Goal: Task Accomplishment & Management: Manage account settings

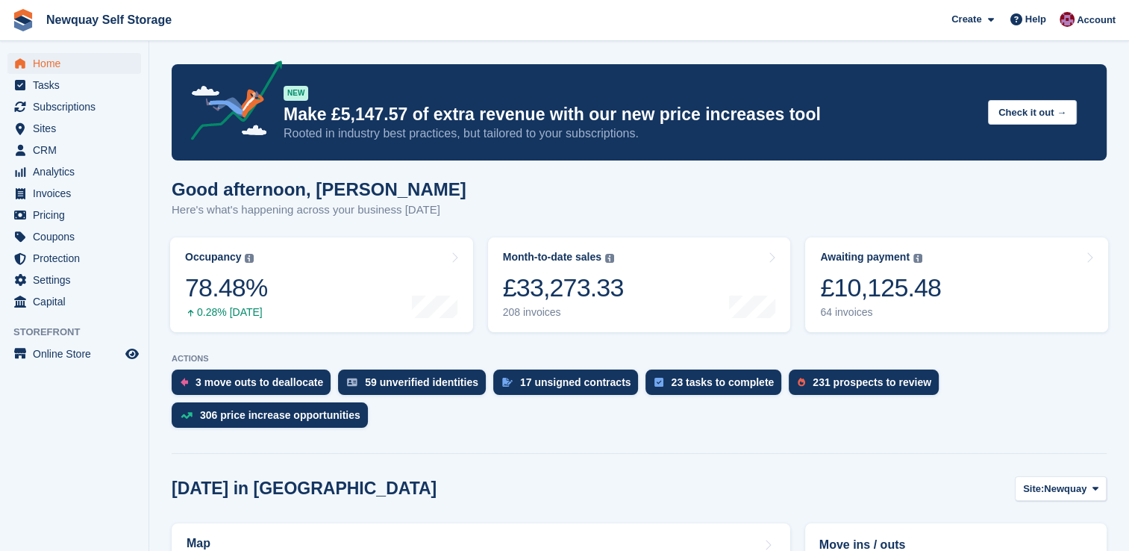
click at [1080, 204] on div "Good afternoon, [PERSON_NAME] Here's what's happening across your business [DAT…" at bounding box center [639, 207] width 935 height 57
click at [709, 26] on span "Newquay Self Storage Create Subscription Invoice Contact Deal Discount Page Hel…" at bounding box center [564, 20] width 1129 height 40
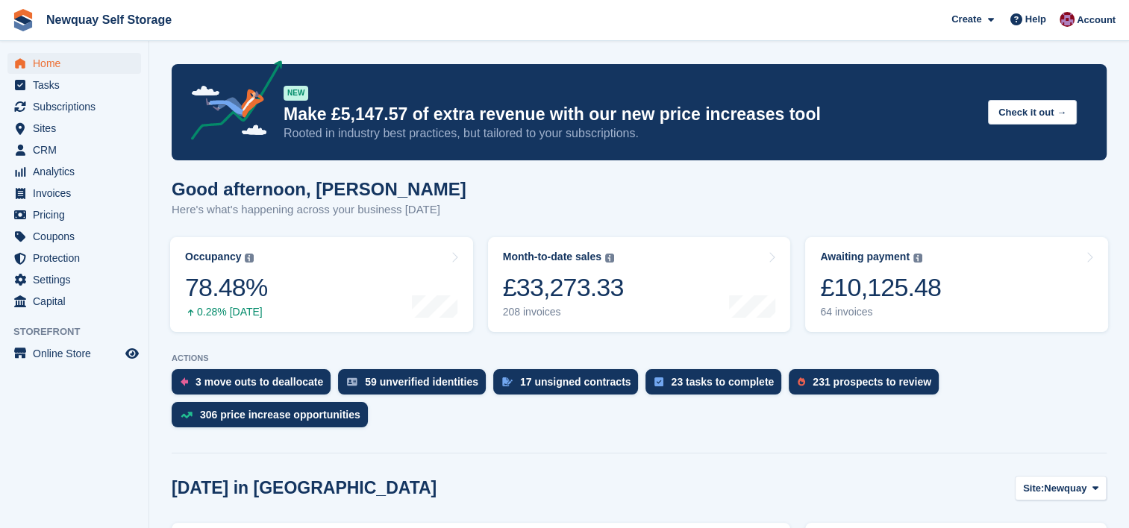
click at [607, 26] on span "Newquay Self Storage Create Subscription Invoice Contact Deal Discount Page Hel…" at bounding box center [564, 20] width 1129 height 40
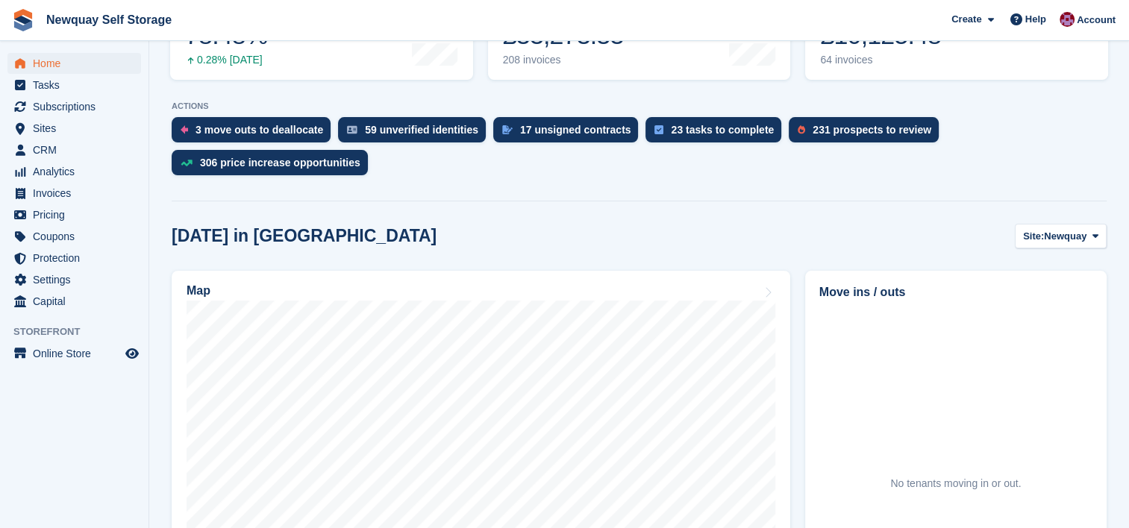
scroll to position [454, 0]
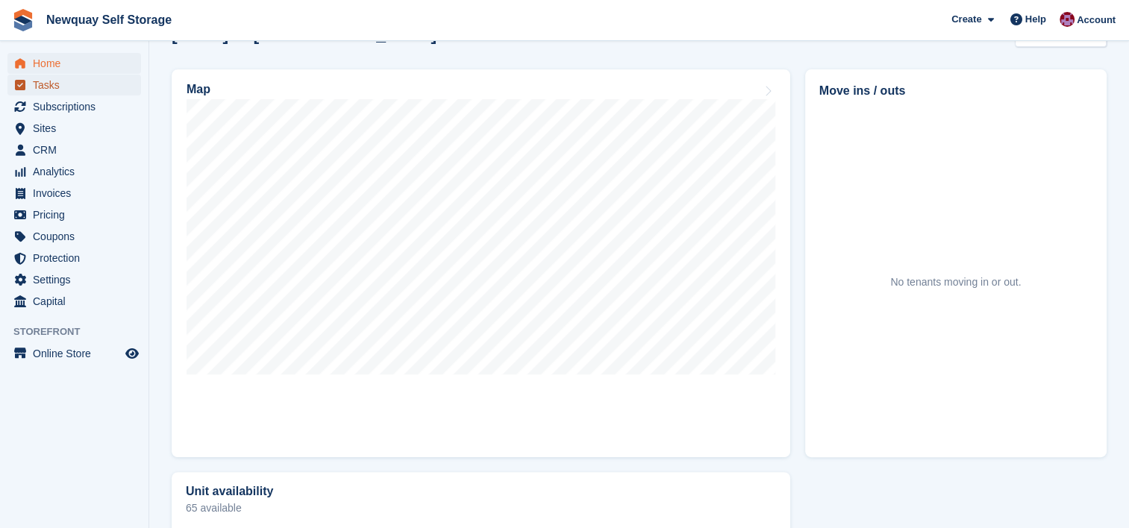
click at [37, 83] on span "Tasks" at bounding box center [78, 85] width 90 height 21
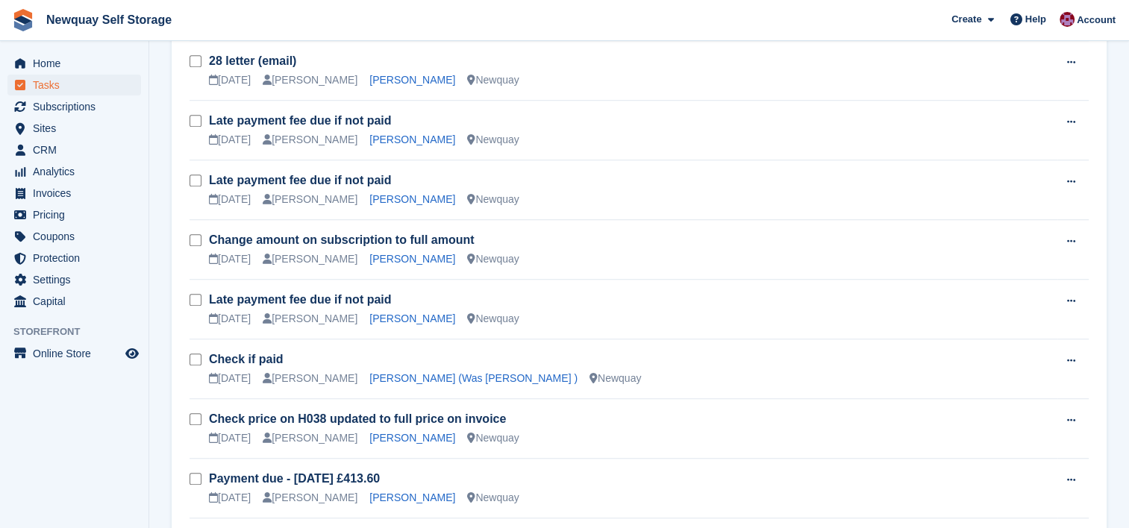
scroll to position [1236, 0]
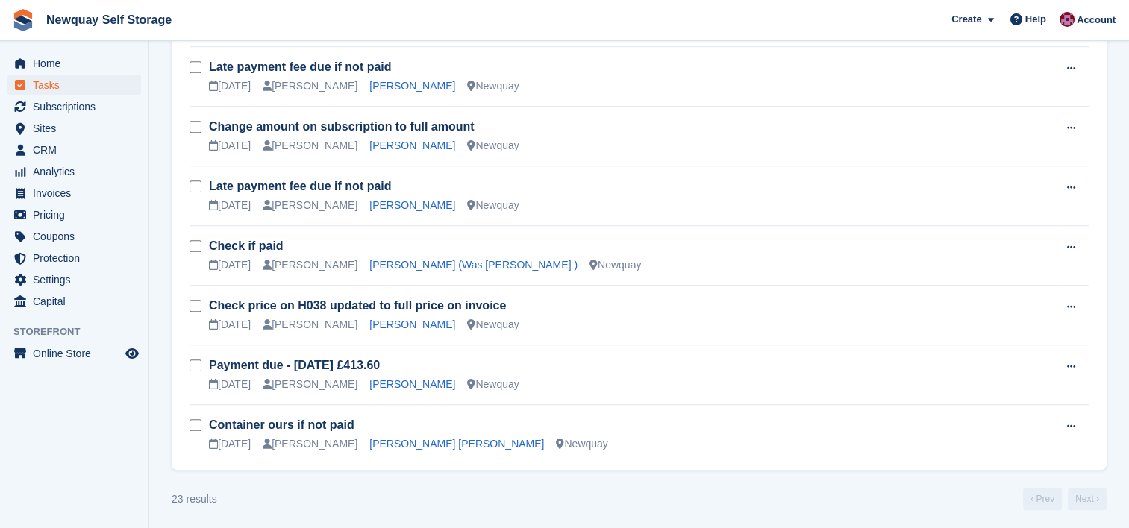
click at [584, 406] on td "Container ours if not paid 03 Nov Colette Pearce Hristo Slavov Slavov Newquay" at bounding box center [633, 435] width 848 height 60
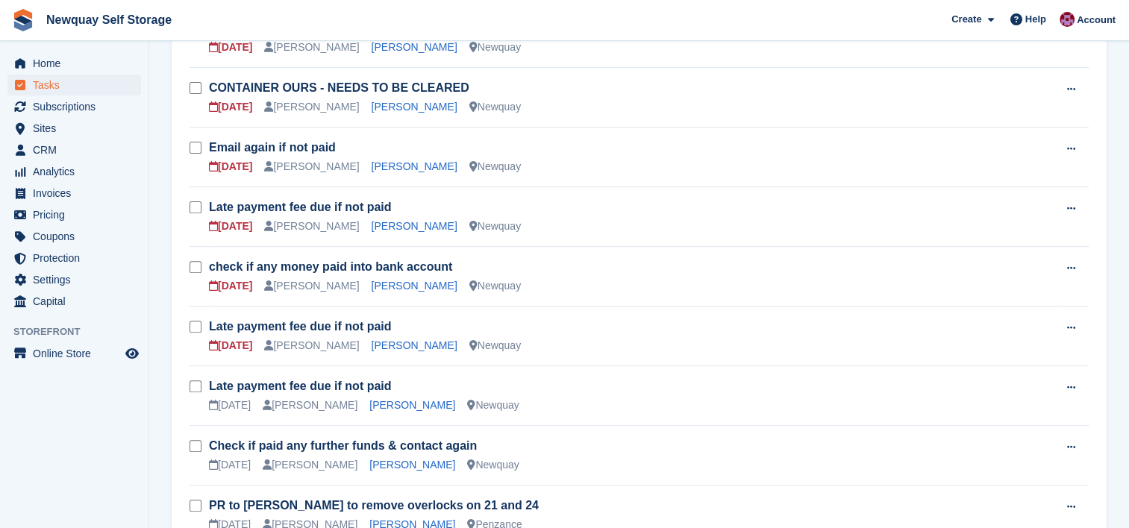
scroll to position [511, 0]
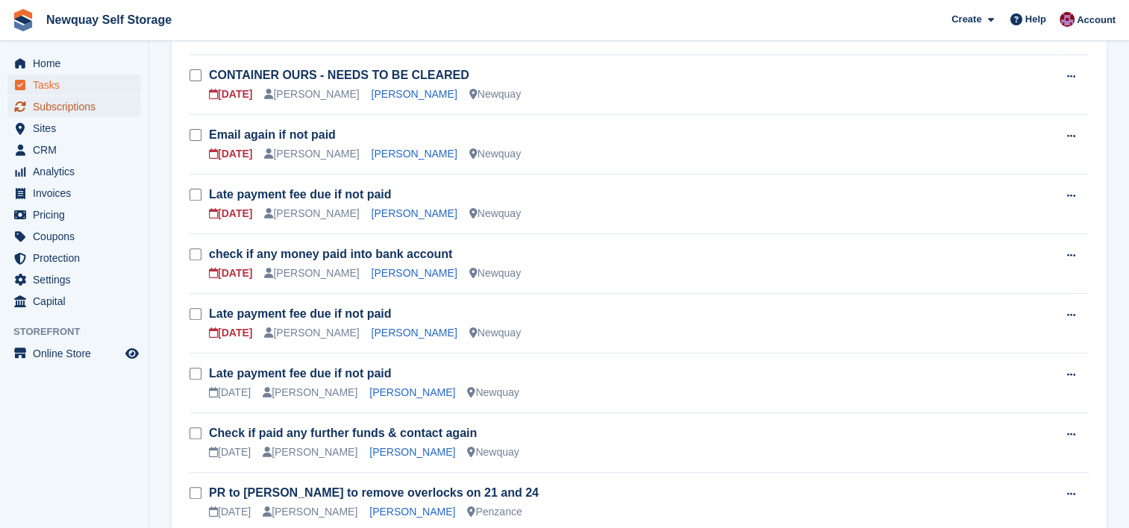
click at [72, 113] on span "Subscriptions" at bounding box center [78, 106] width 90 height 21
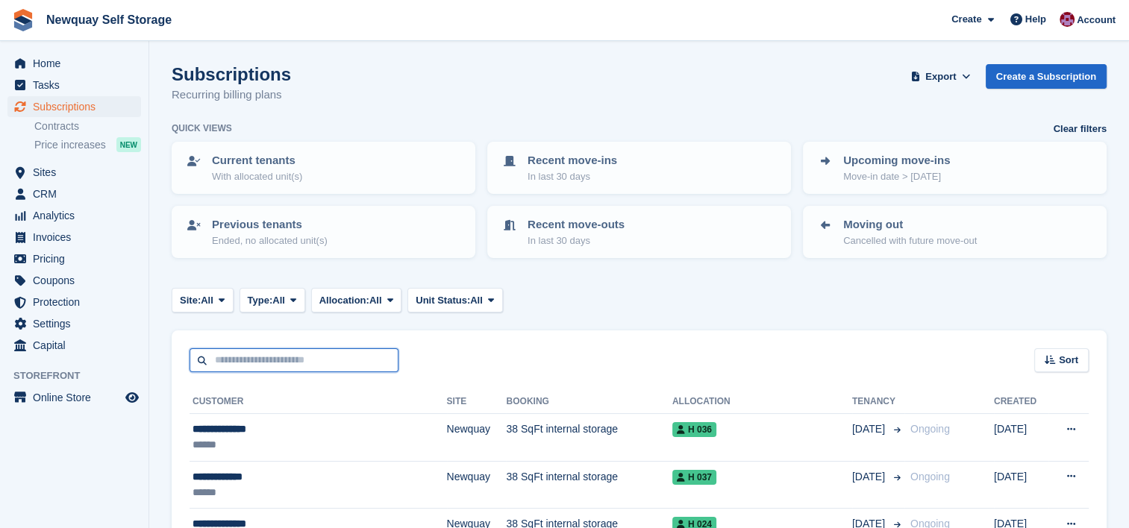
click at [363, 360] on input "text" at bounding box center [294, 360] width 209 height 25
type input "****"
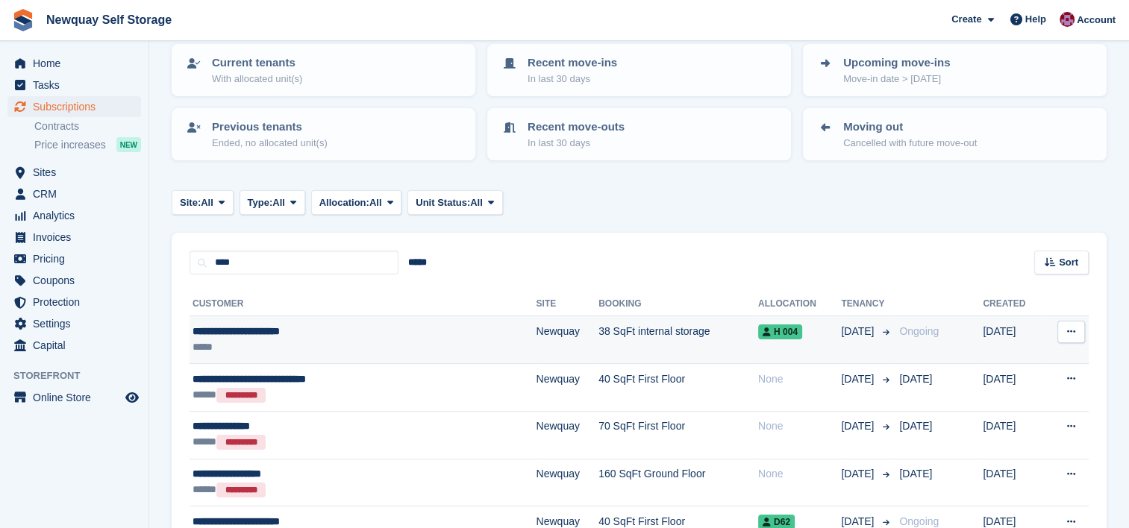
scroll to position [92, 0]
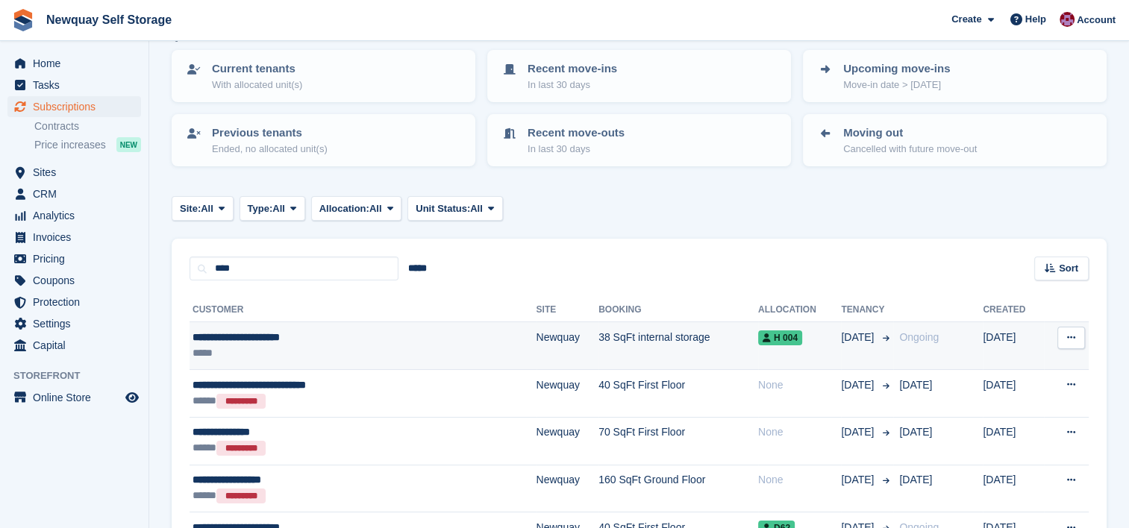
click at [287, 340] on div "**********" at bounding box center [313, 338] width 240 height 16
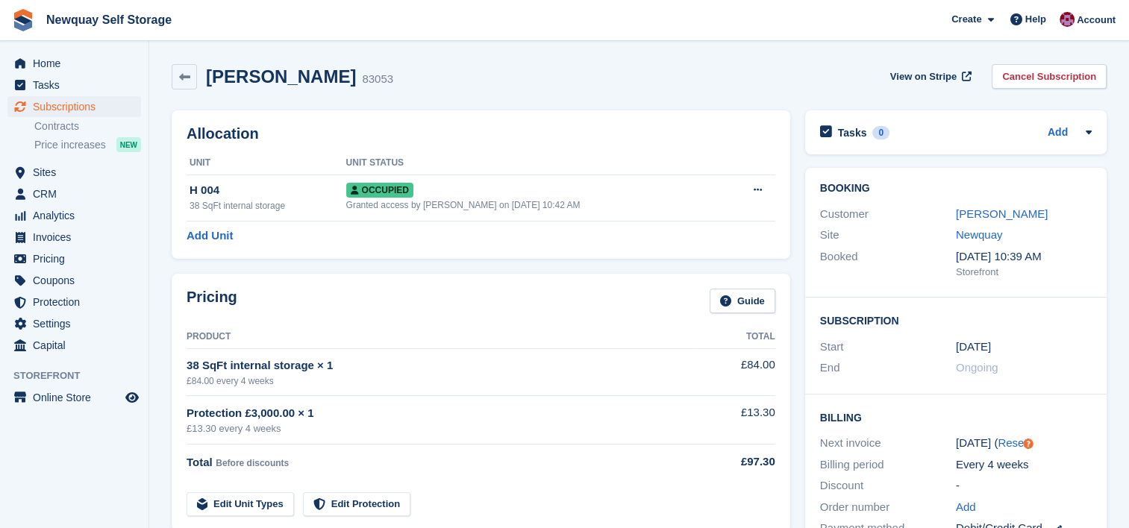
click at [287, 340] on th "Product" at bounding box center [442, 337] width 510 height 24
click at [993, 215] on link "Beth-Marie MacGillivray" at bounding box center [1002, 213] width 92 height 13
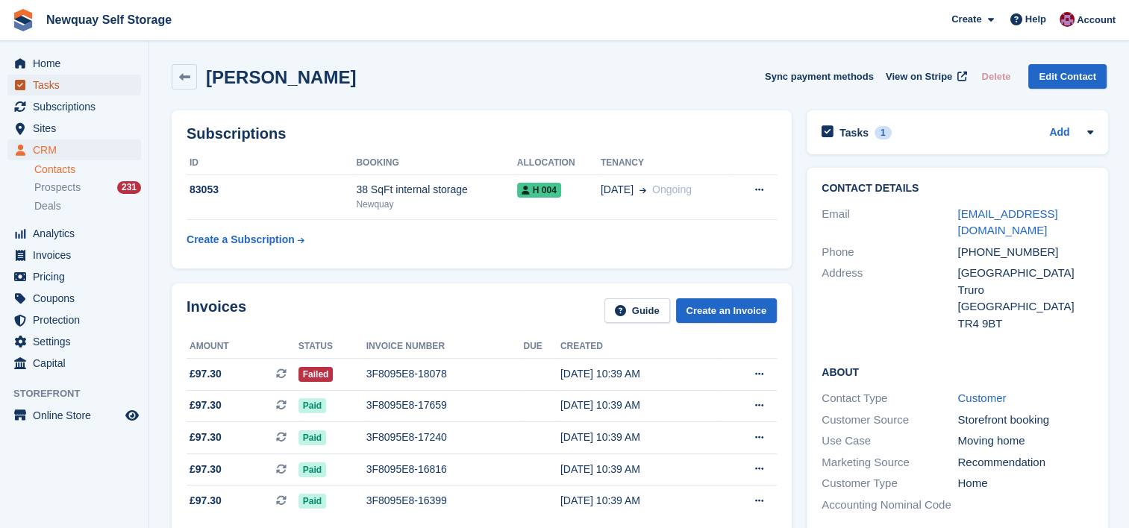
click at [51, 87] on span "Tasks" at bounding box center [78, 85] width 90 height 21
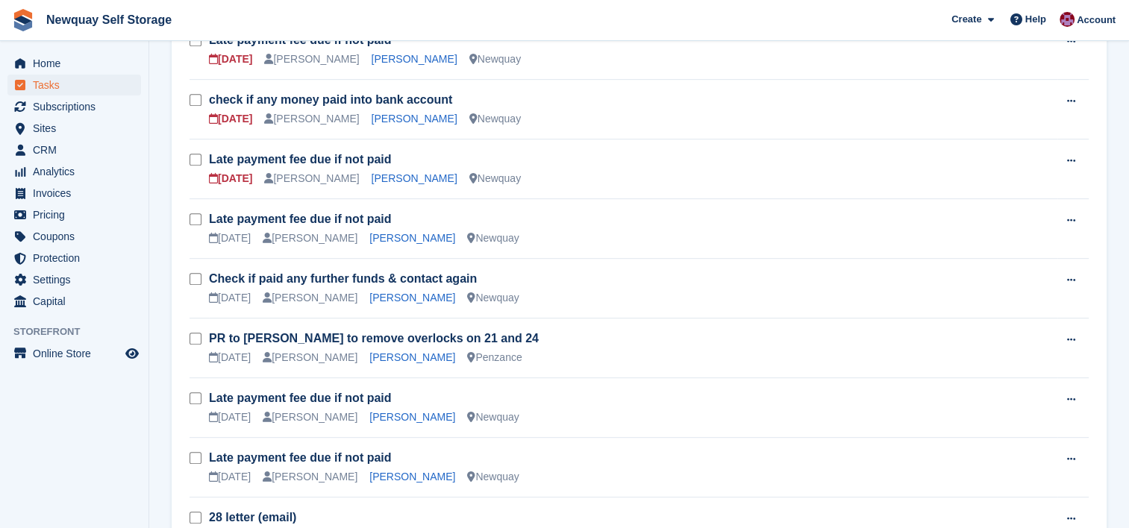
scroll to position [669, 0]
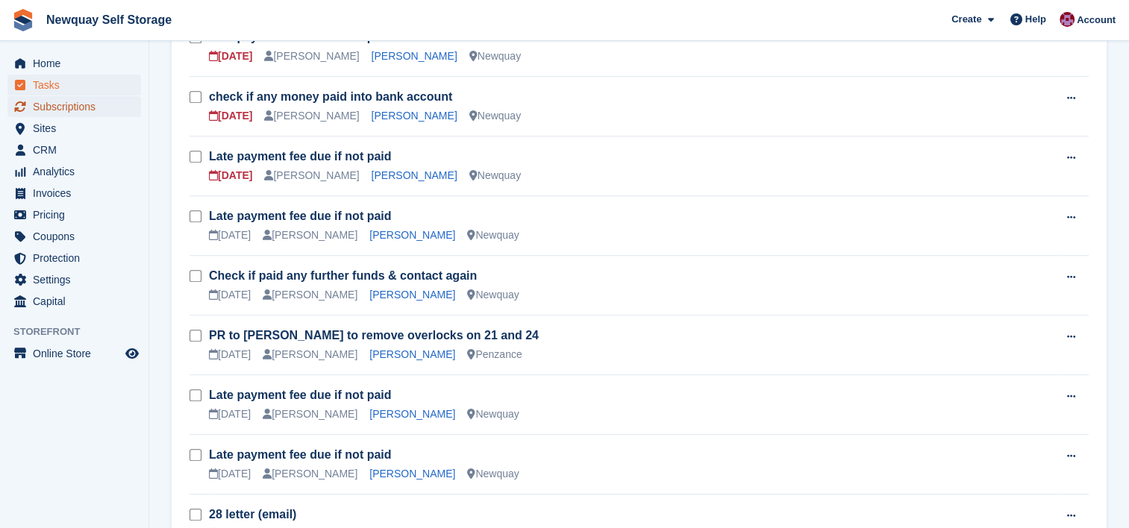
click at [87, 107] on span "Subscriptions" at bounding box center [78, 106] width 90 height 21
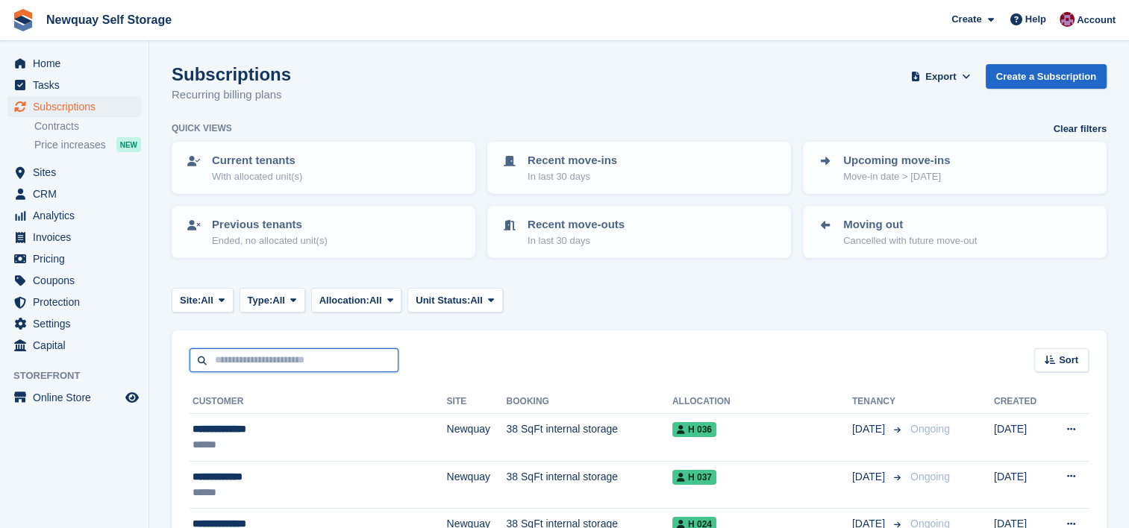
click at [294, 358] on input "text" at bounding box center [294, 360] width 209 height 25
type input "*****"
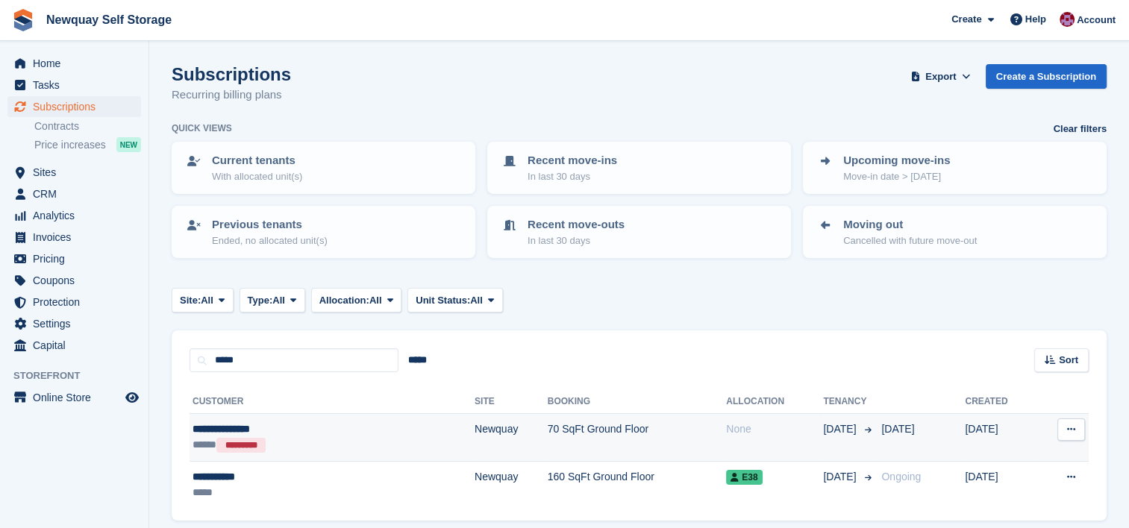
scroll to position [54, 0]
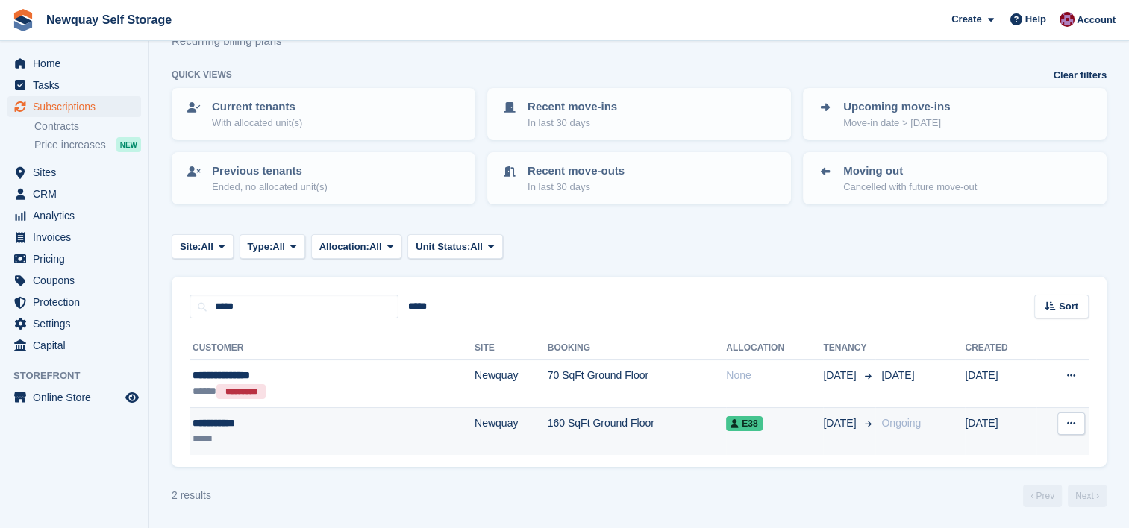
click at [234, 427] on div "**********" at bounding box center [276, 424] width 167 height 16
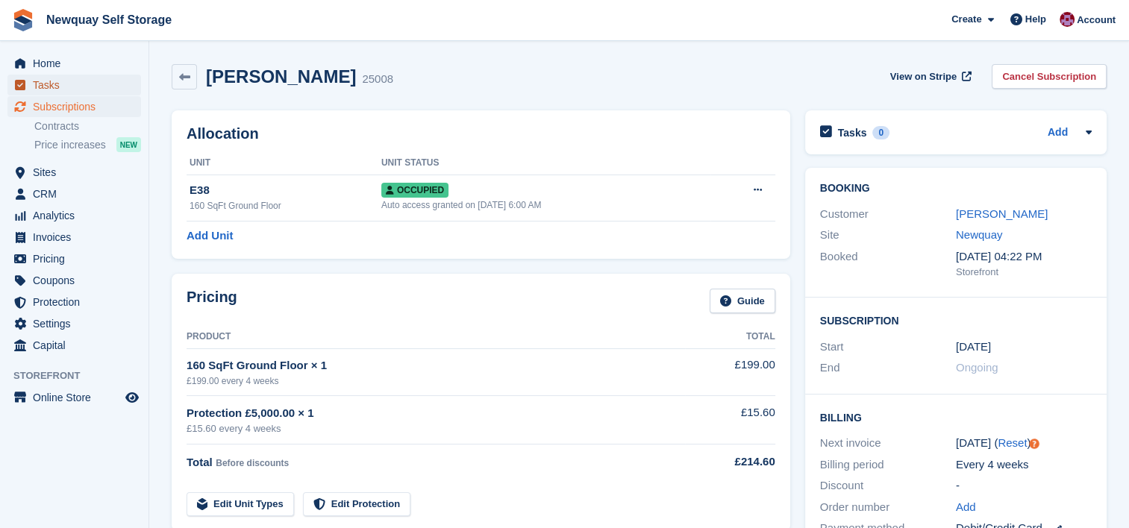
click at [56, 90] on span "Tasks" at bounding box center [78, 85] width 90 height 21
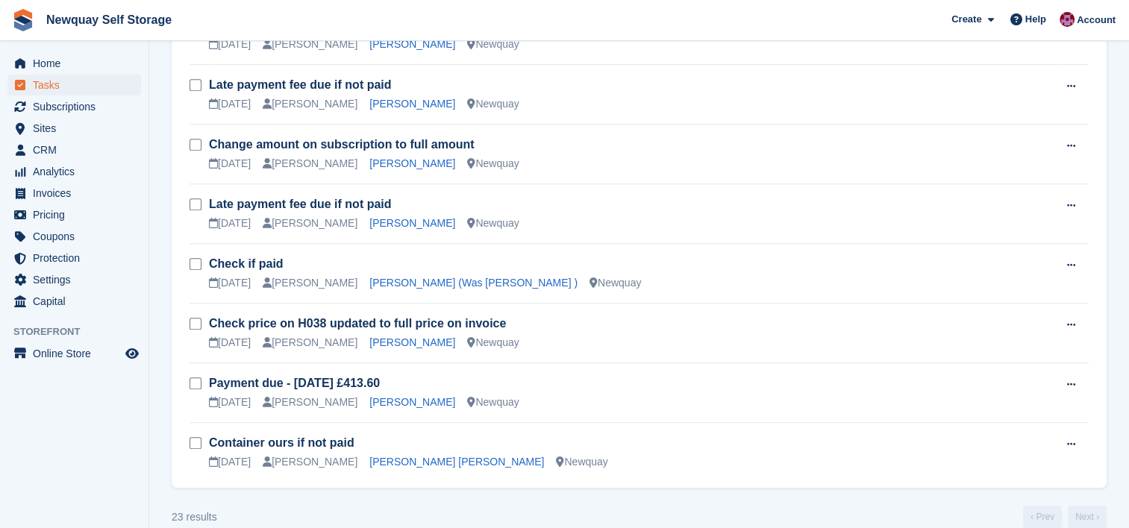
scroll to position [1231, 0]
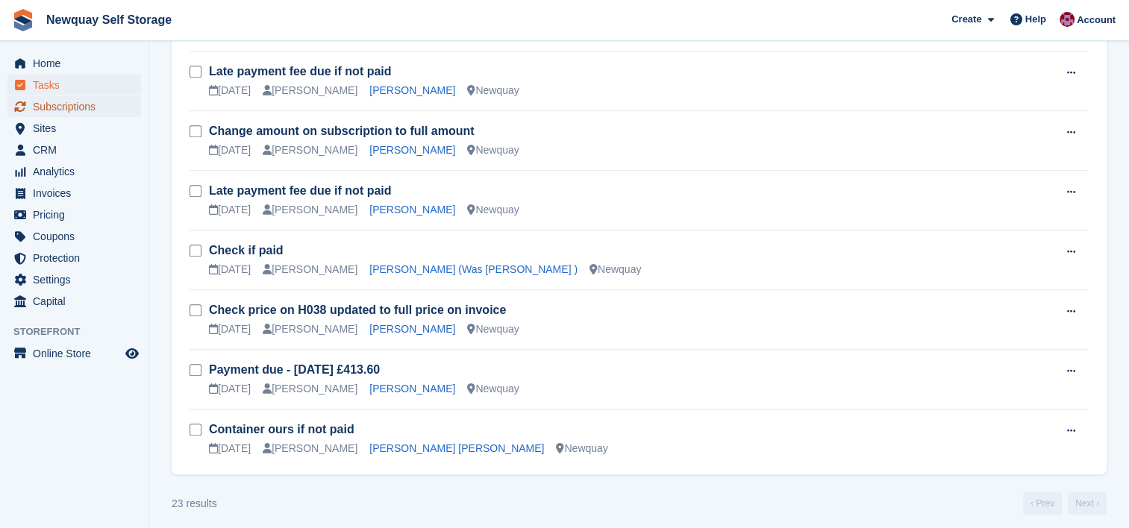
click at [97, 108] on span "Subscriptions" at bounding box center [78, 106] width 90 height 21
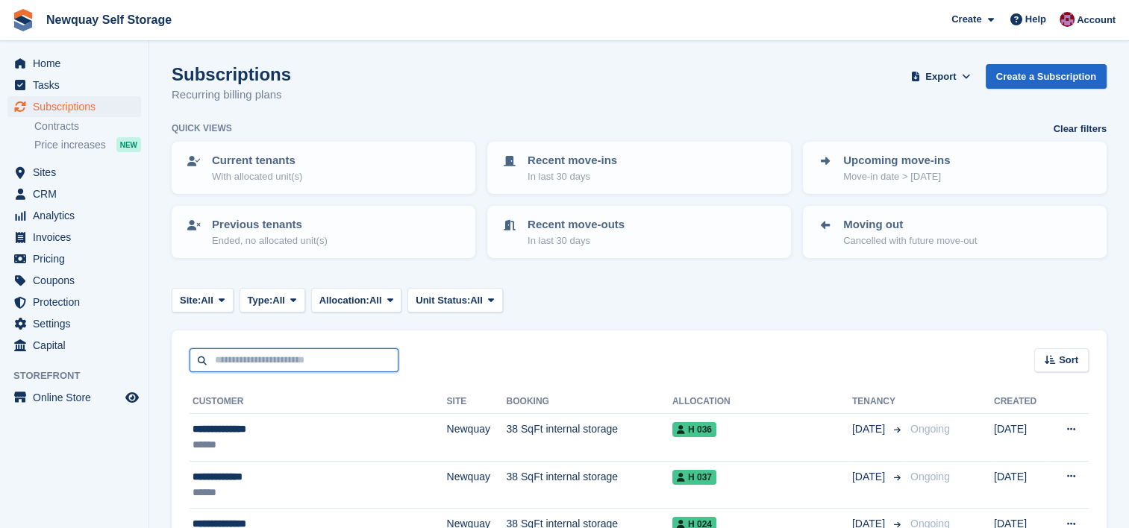
click at [292, 357] on input "text" at bounding box center [294, 360] width 209 height 25
type input "****"
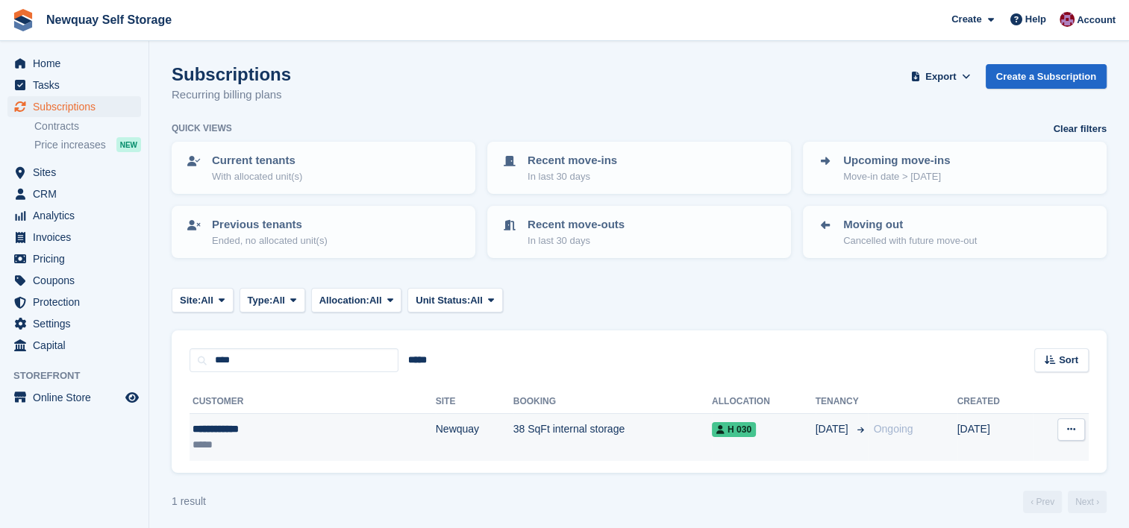
click at [224, 431] on div "**********" at bounding box center [260, 430] width 135 height 16
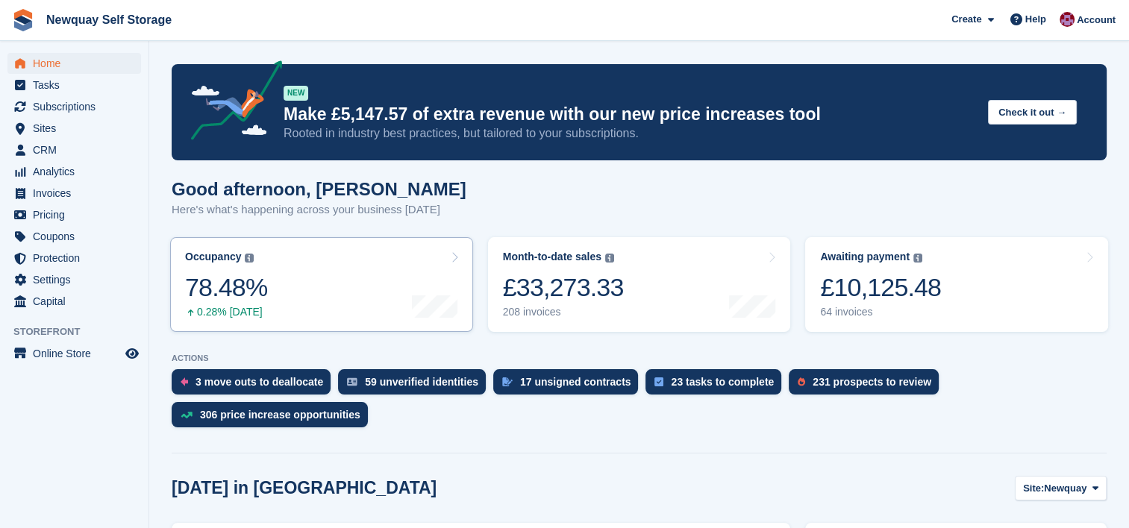
click at [445, 288] on div at bounding box center [435, 285] width 46 height 68
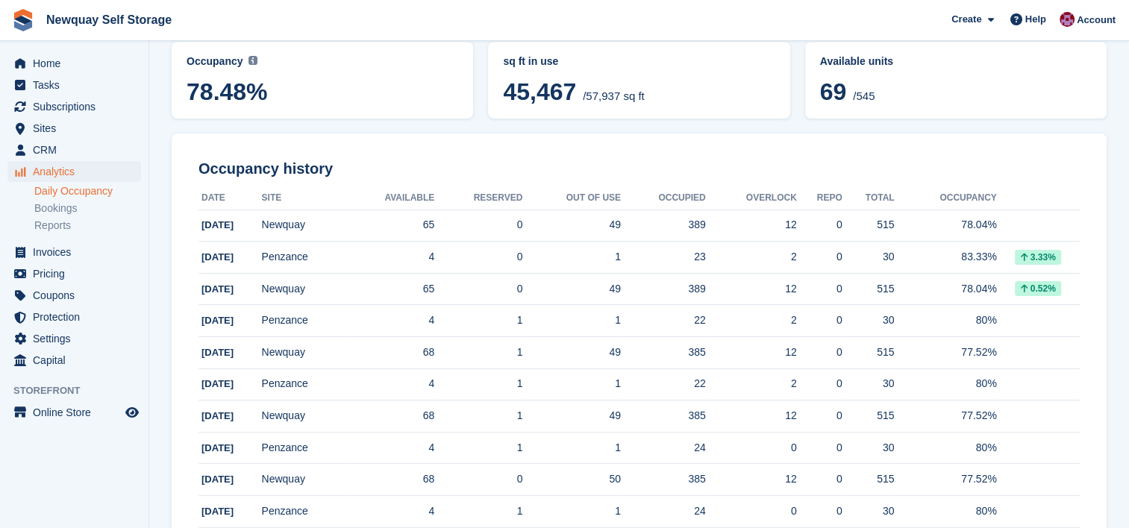
scroll to position [125, 0]
click at [390, 284] on td "65" at bounding box center [390, 288] width 90 height 32
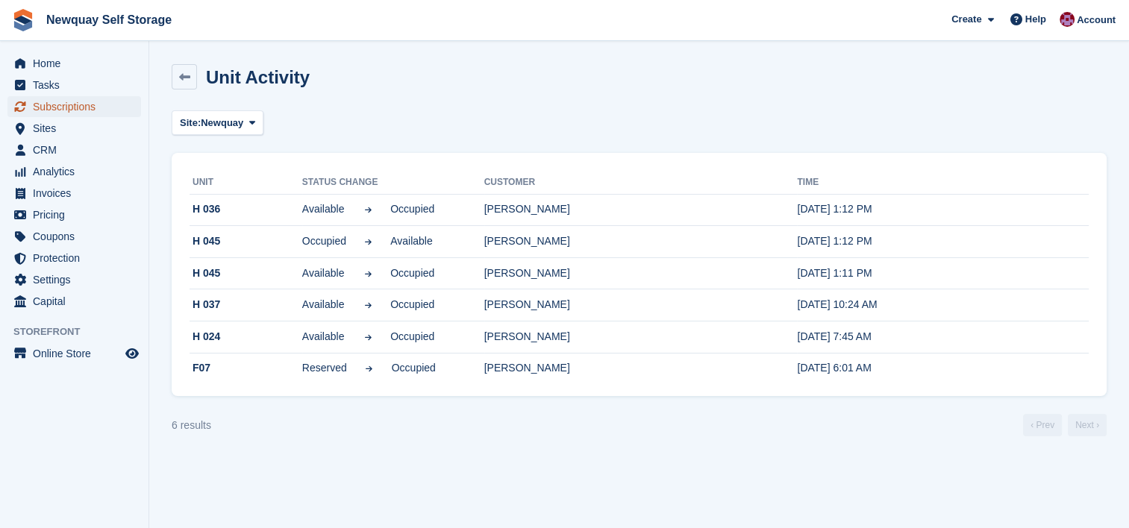
click at [78, 105] on span "Subscriptions" at bounding box center [78, 106] width 90 height 21
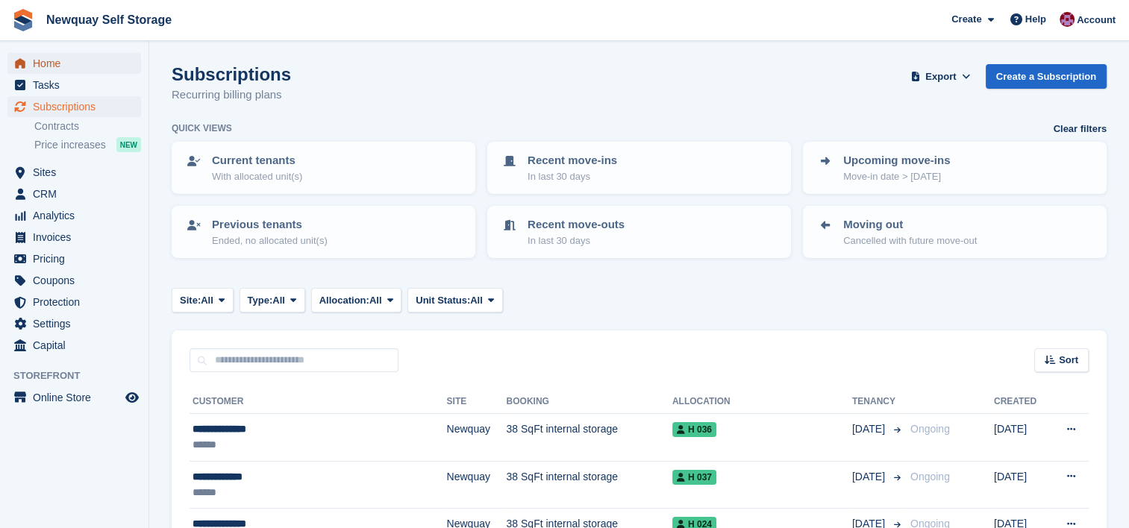
click at [47, 60] on span "Home" at bounding box center [78, 63] width 90 height 21
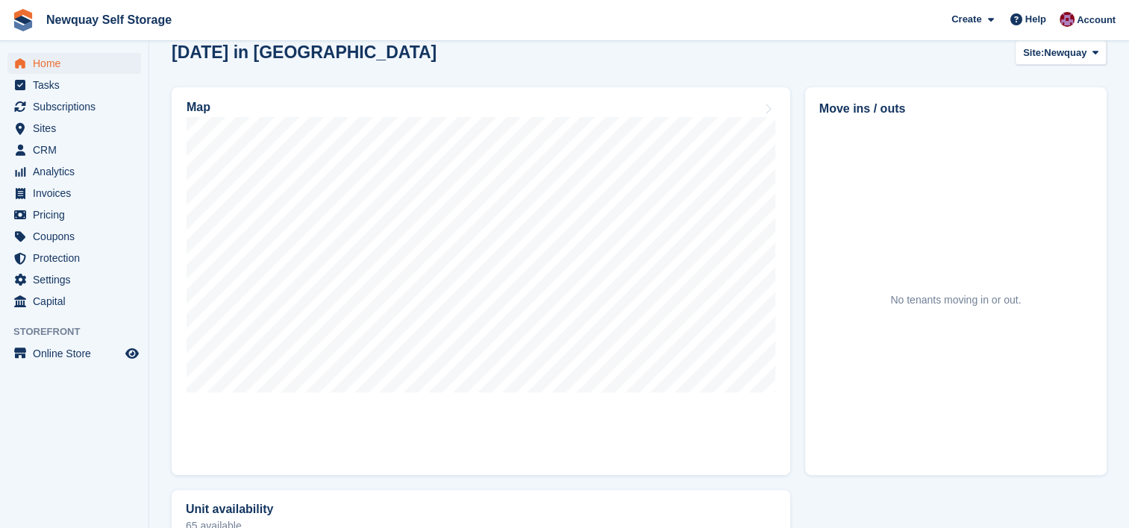
scroll to position [436, 0]
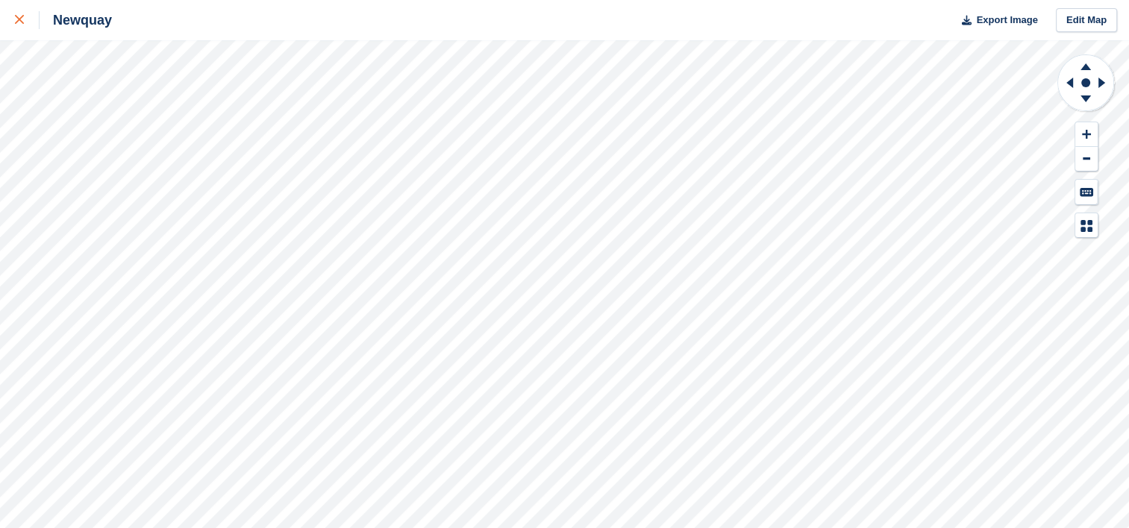
click at [19, 18] on icon at bounding box center [19, 19] width 9 height 9
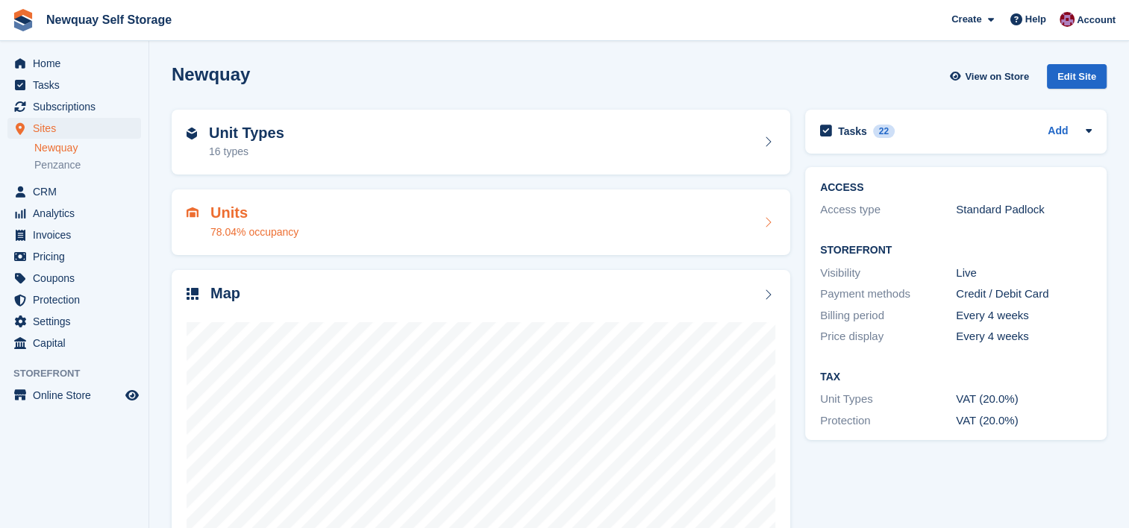
scroll to position [107, 0]
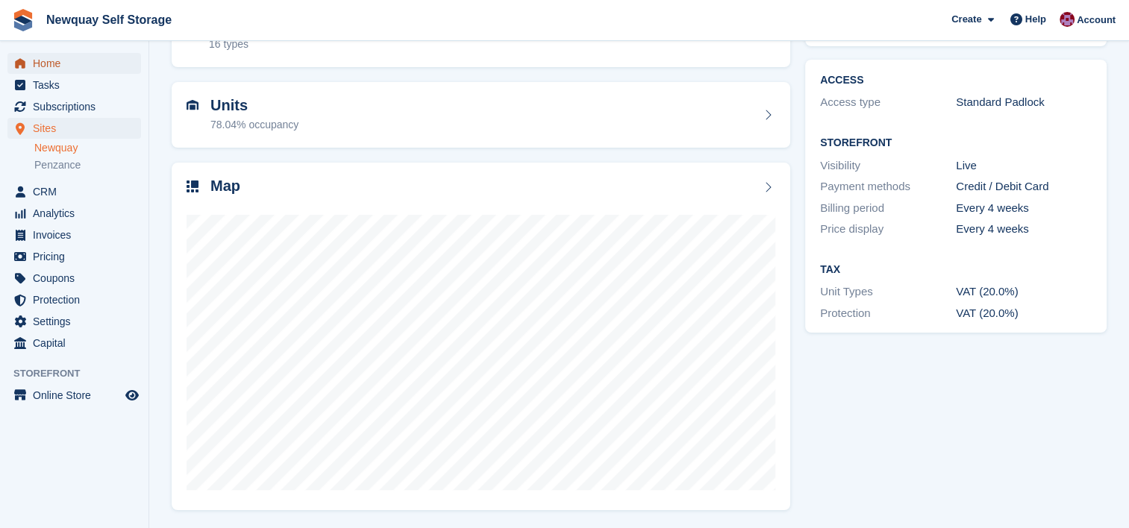
click at [54, 60] on span "Home" at bounding box center [78, 63] width 90 height 21
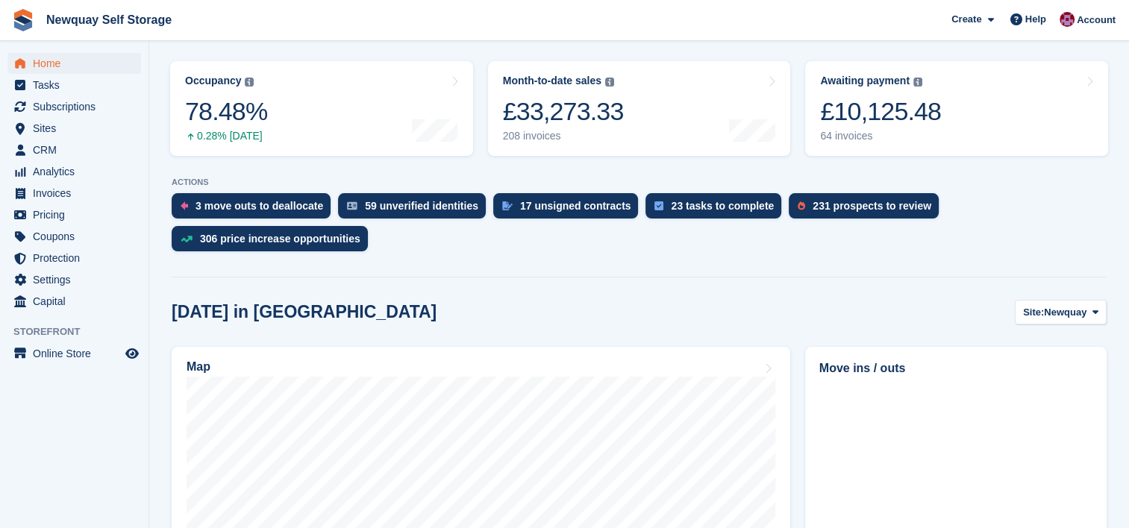
scroll to position [218, 0]
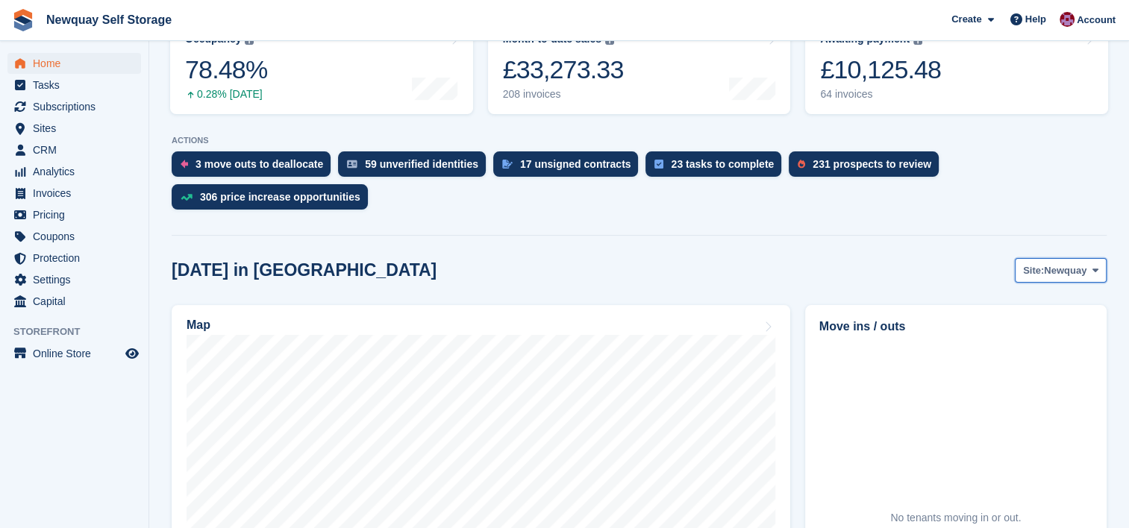
click at [1098, 269] on icon at bounding box center [1095, 271] width 6 height 10
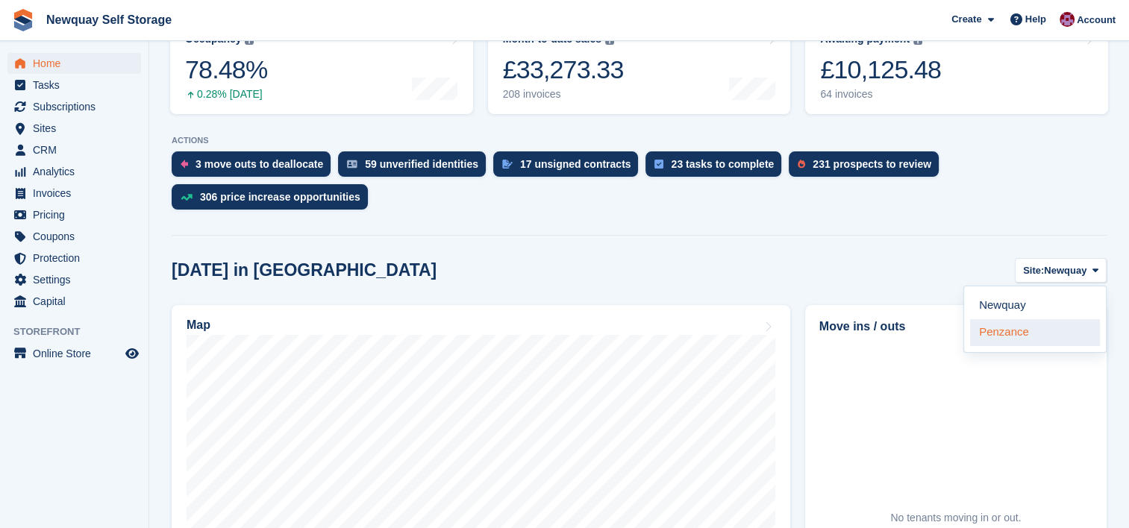
click at [1029, 336] on link "Penzance" at bounding box center [1035, 332] width 130 height 27
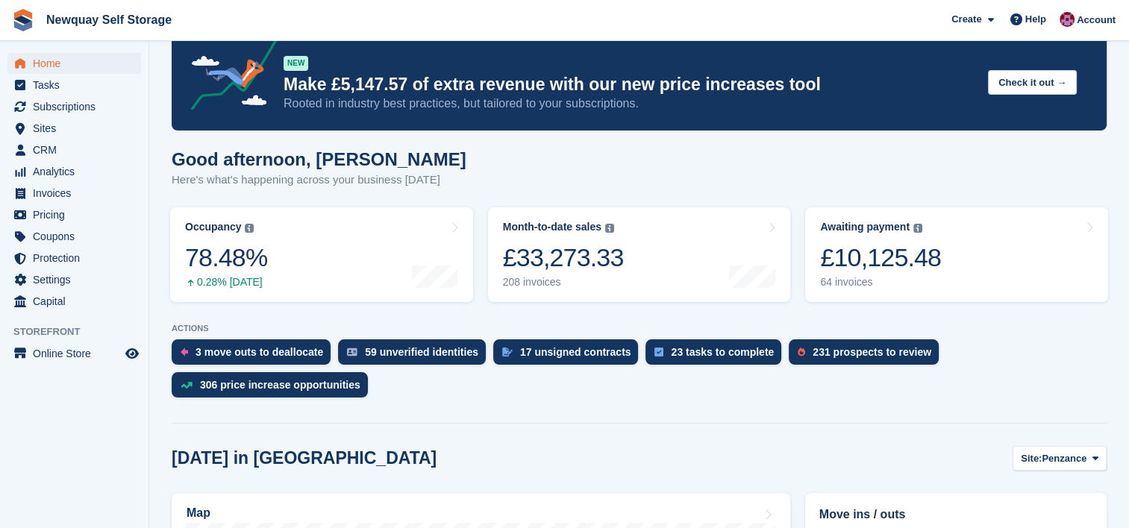
scroll to position [127, 0]
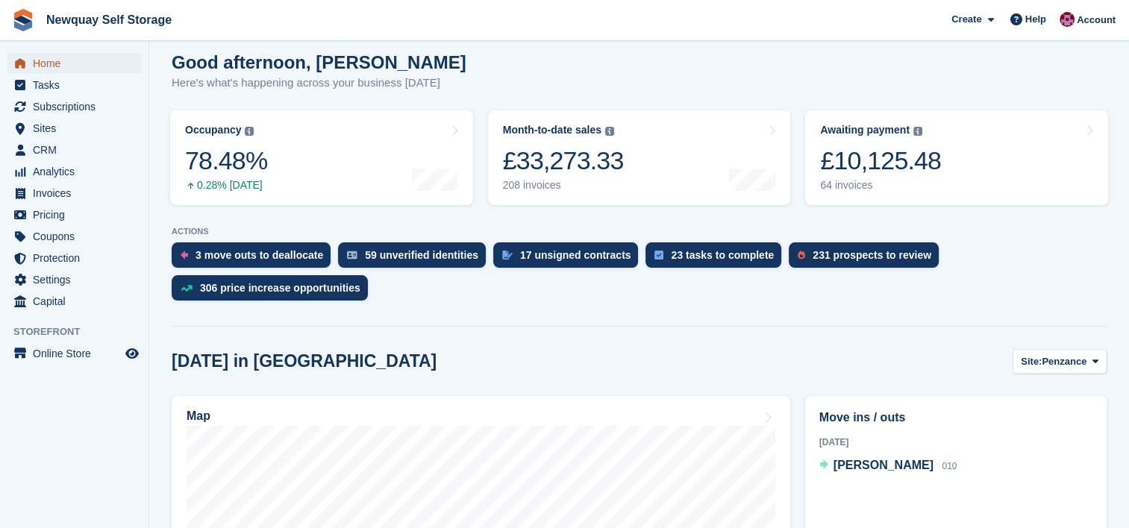
click at [56, 66] on span "Home" at bounding box center [78, 63] width 90 height 21
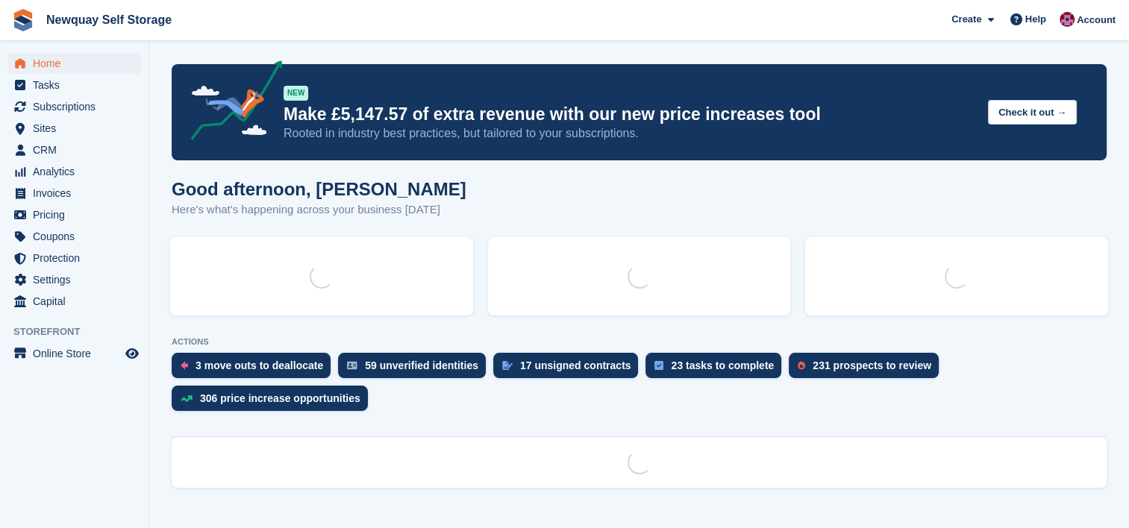
scroll to position [0, 0]
